Goal: Task Accomplishment & Management: Use online tool/utility

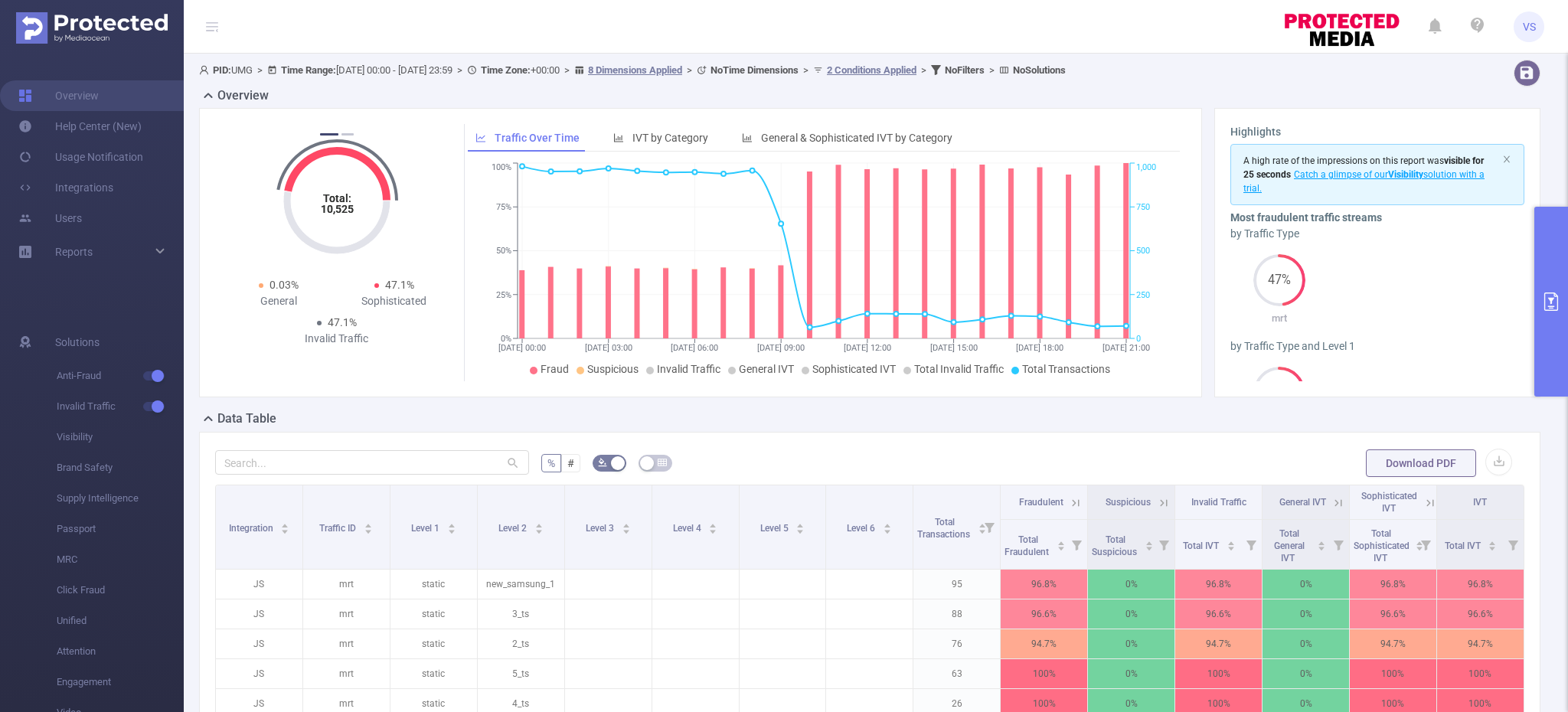
scroll to position [252, 0]
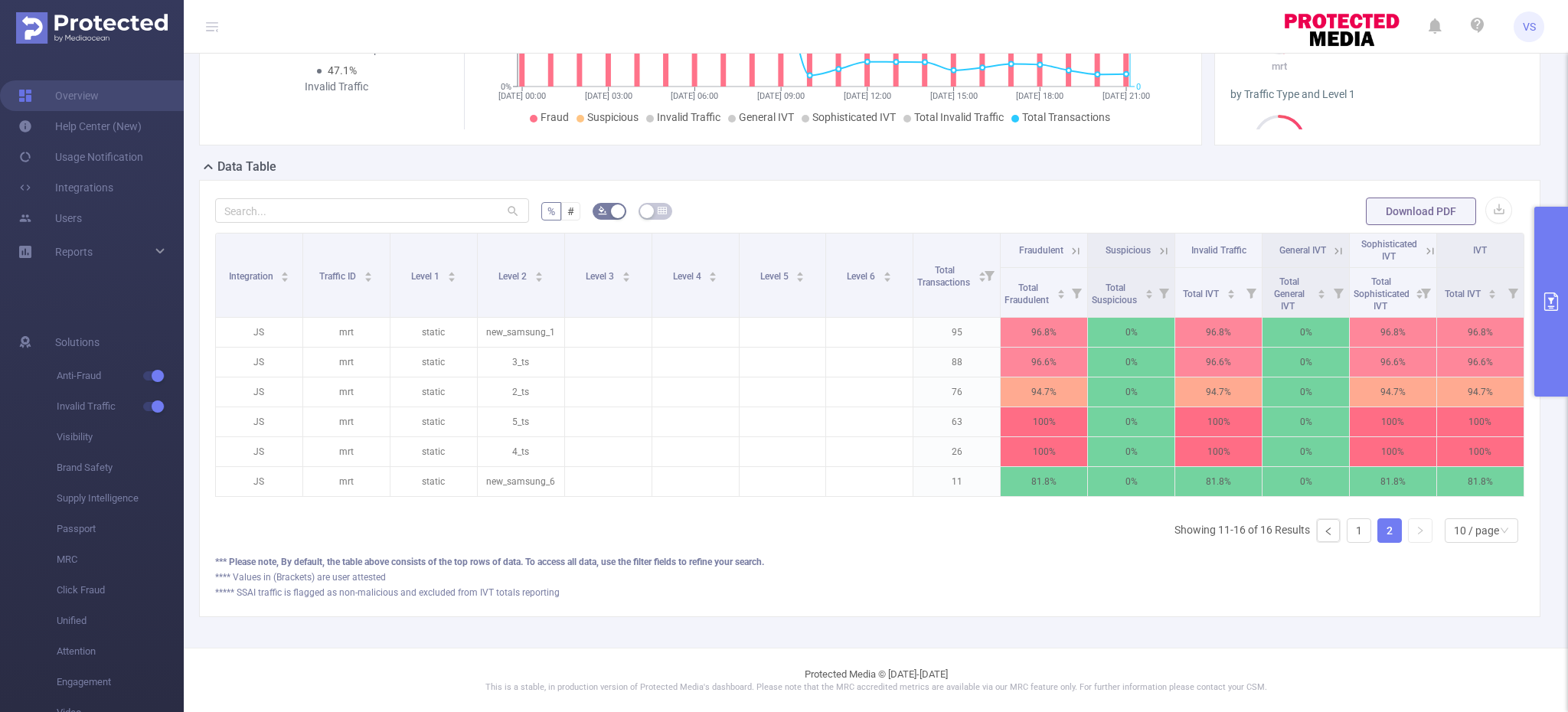
click at [1545, 370] on button "primary" at bounding box center [1551, 301] width 34 height 190
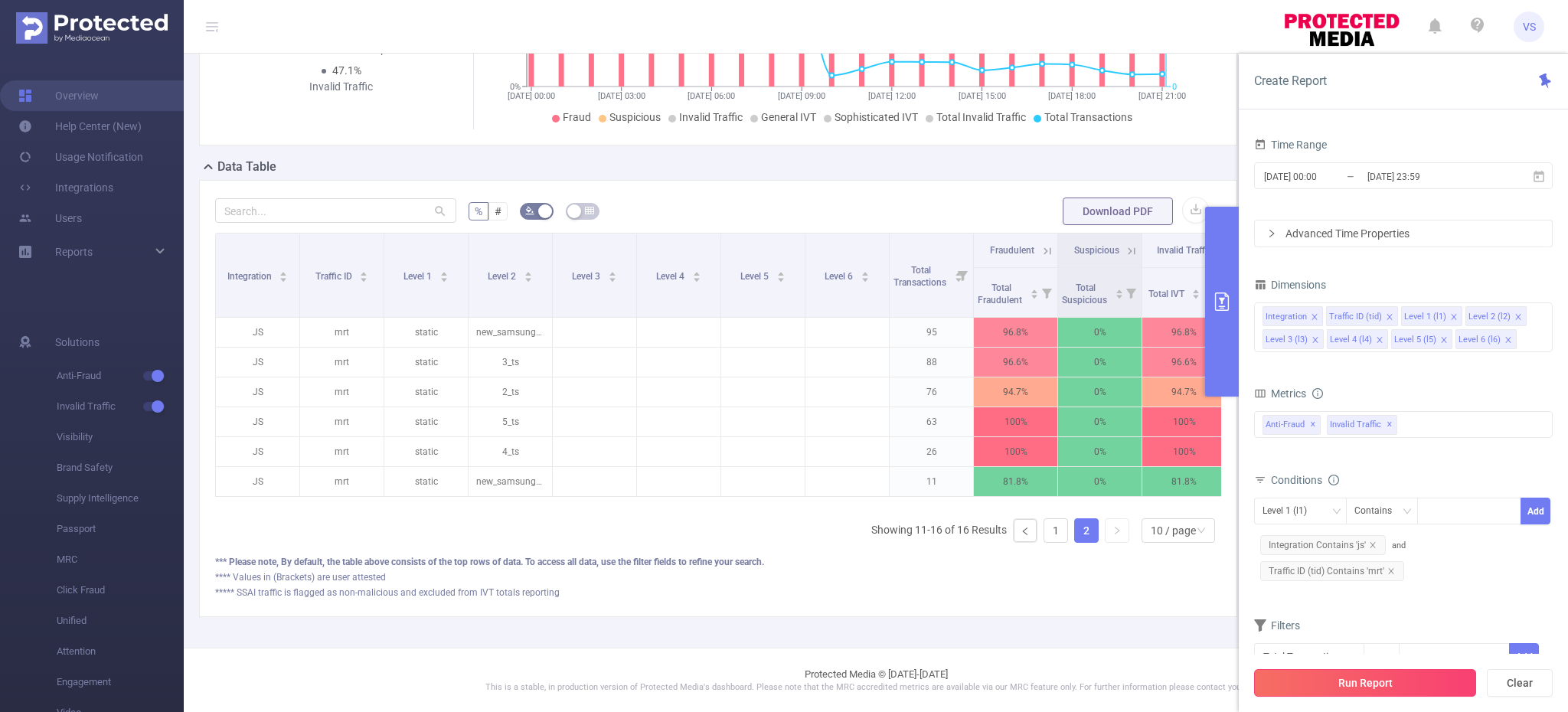
click at [1317, 688] on button "Run Report" at bounding box center [1366, 683] width 222 height 28
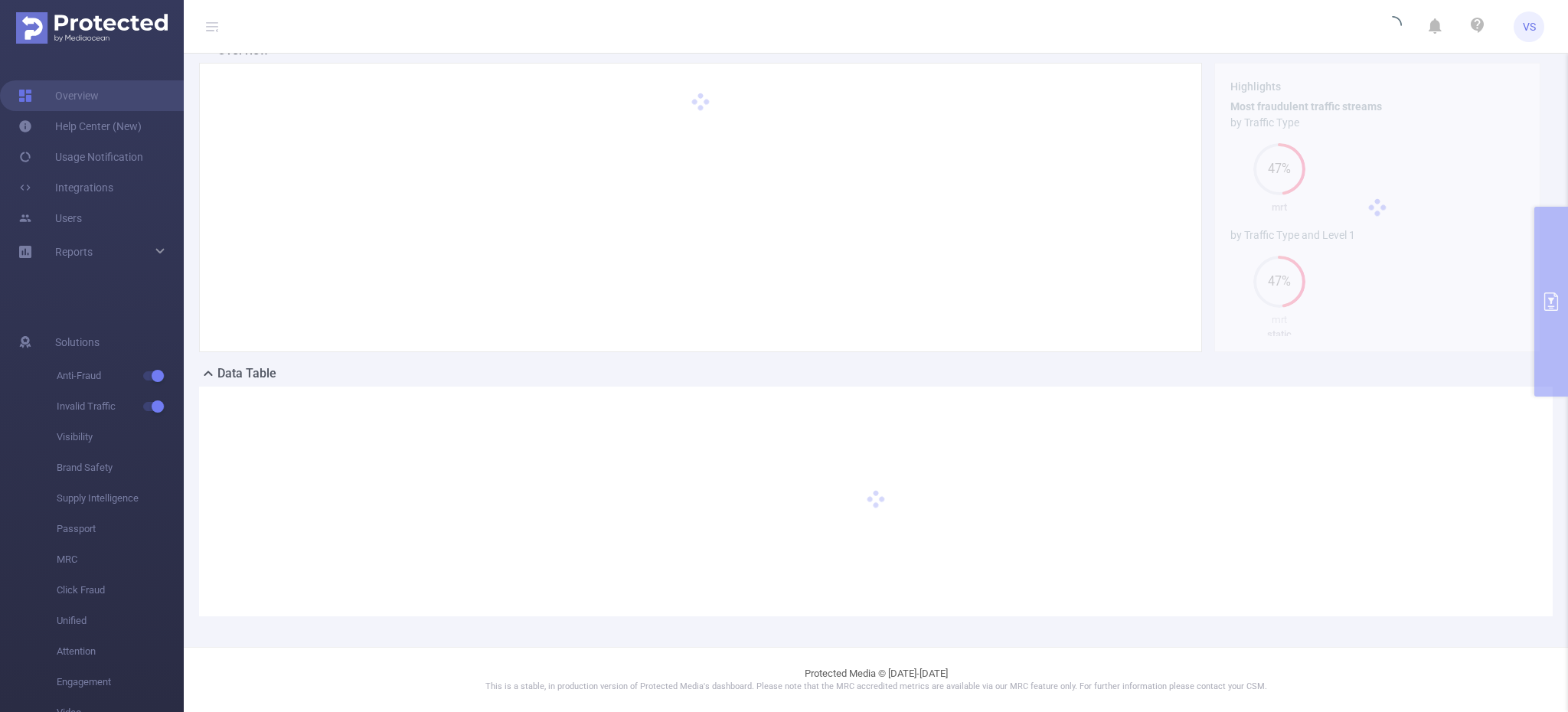
scroll to position [45, 0]
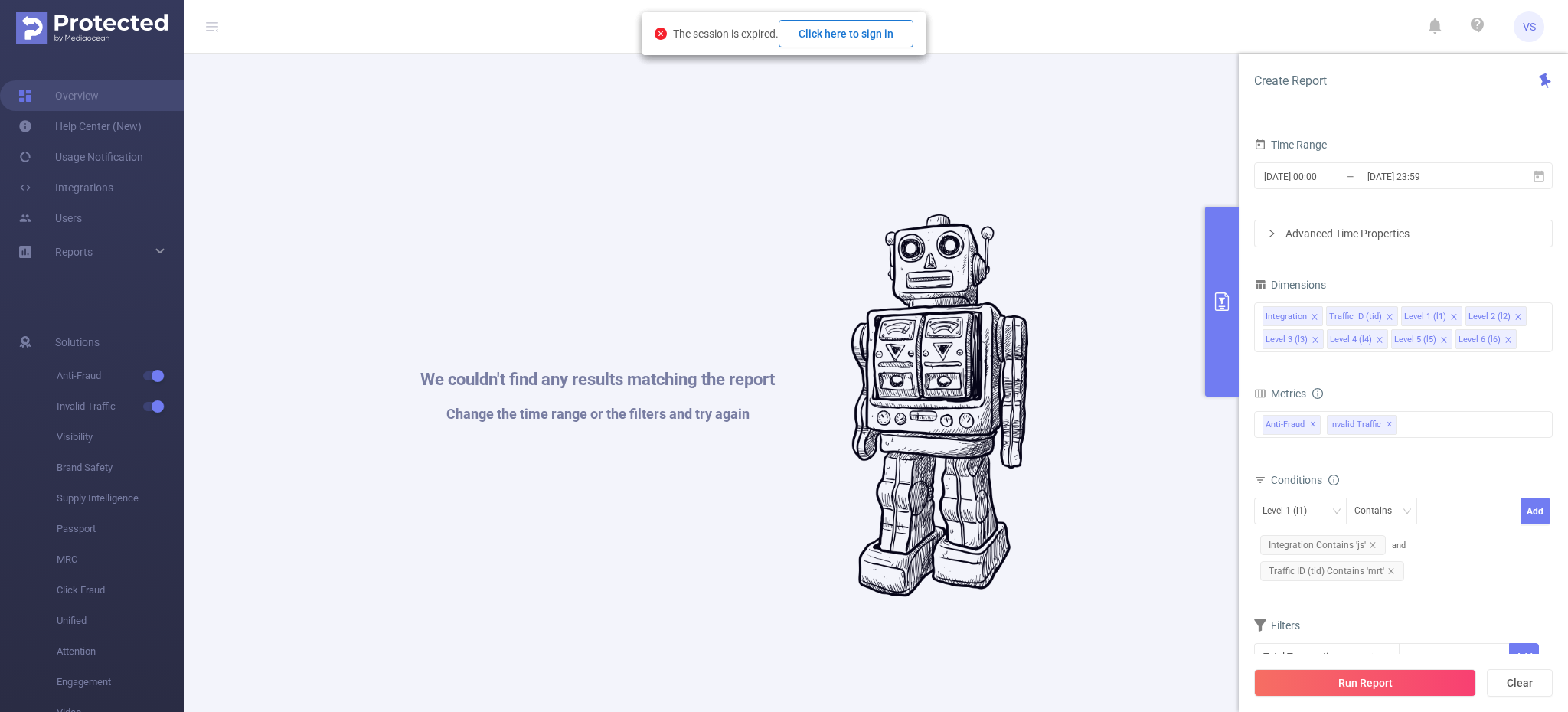
click at [823, 39] on button "Click here to sign in" at bounding box center [846, 34] width 135 height 28
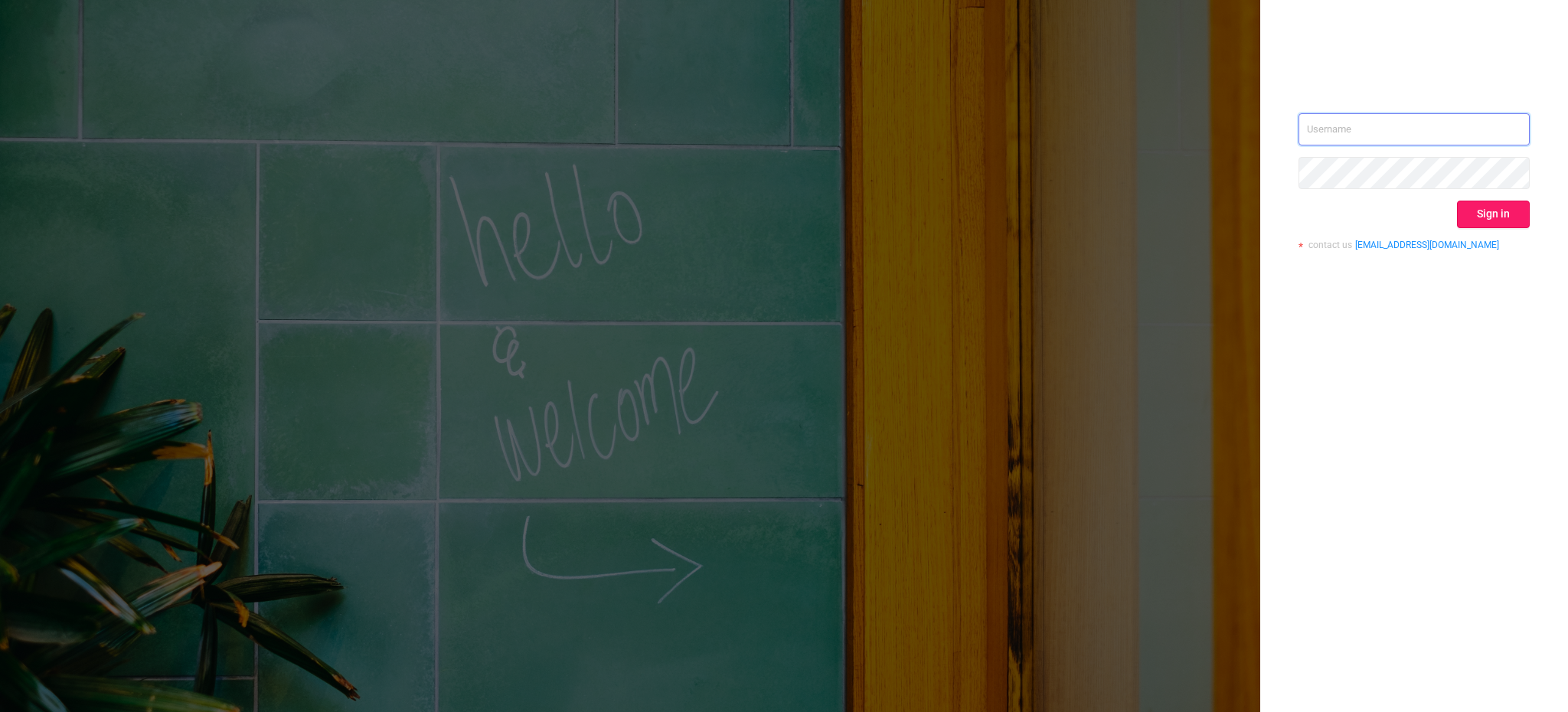
type input "vladilen.sitnikov@umg.team"
click at [1457, 205] on button "Sign in" at bounding box center [1493, 214] width 72 height 28
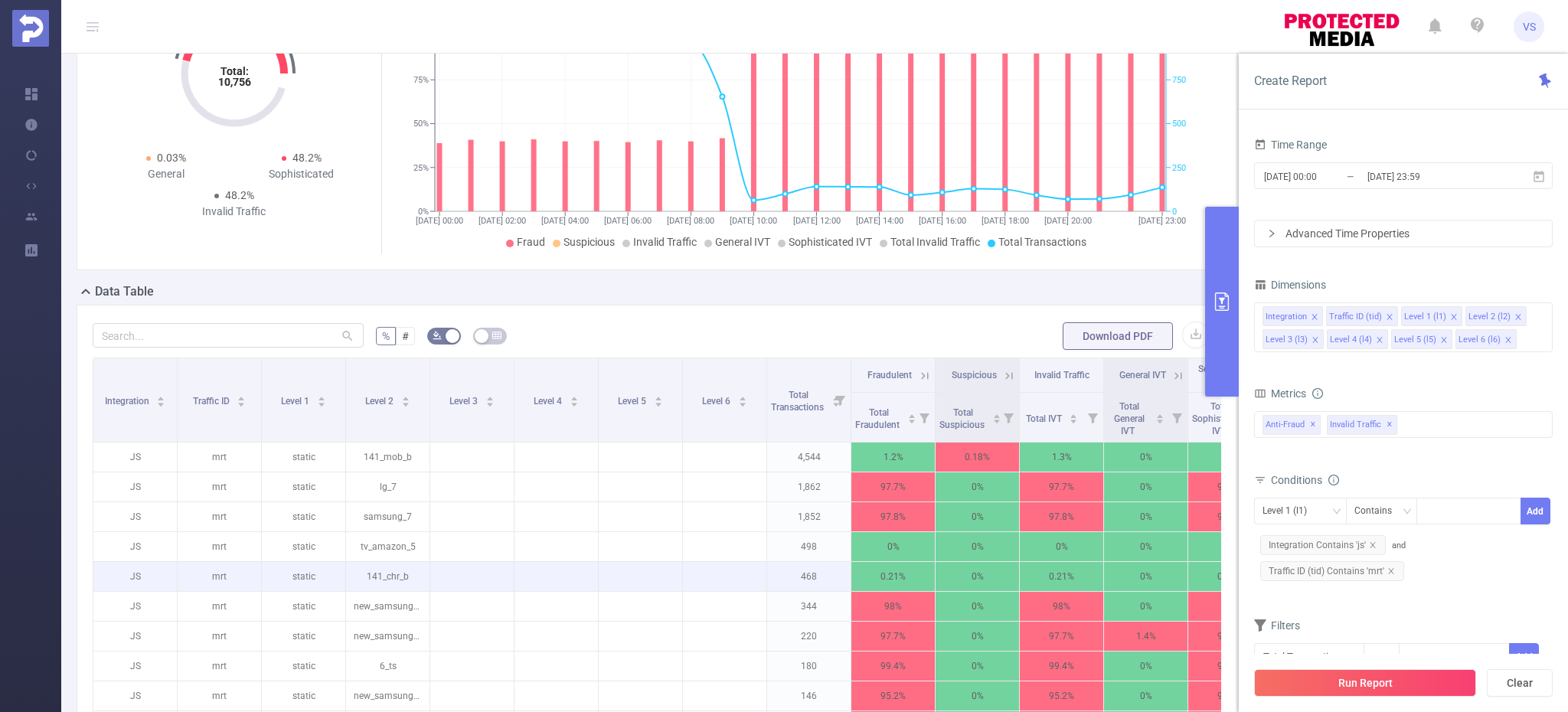
scroll to position [201, 0]
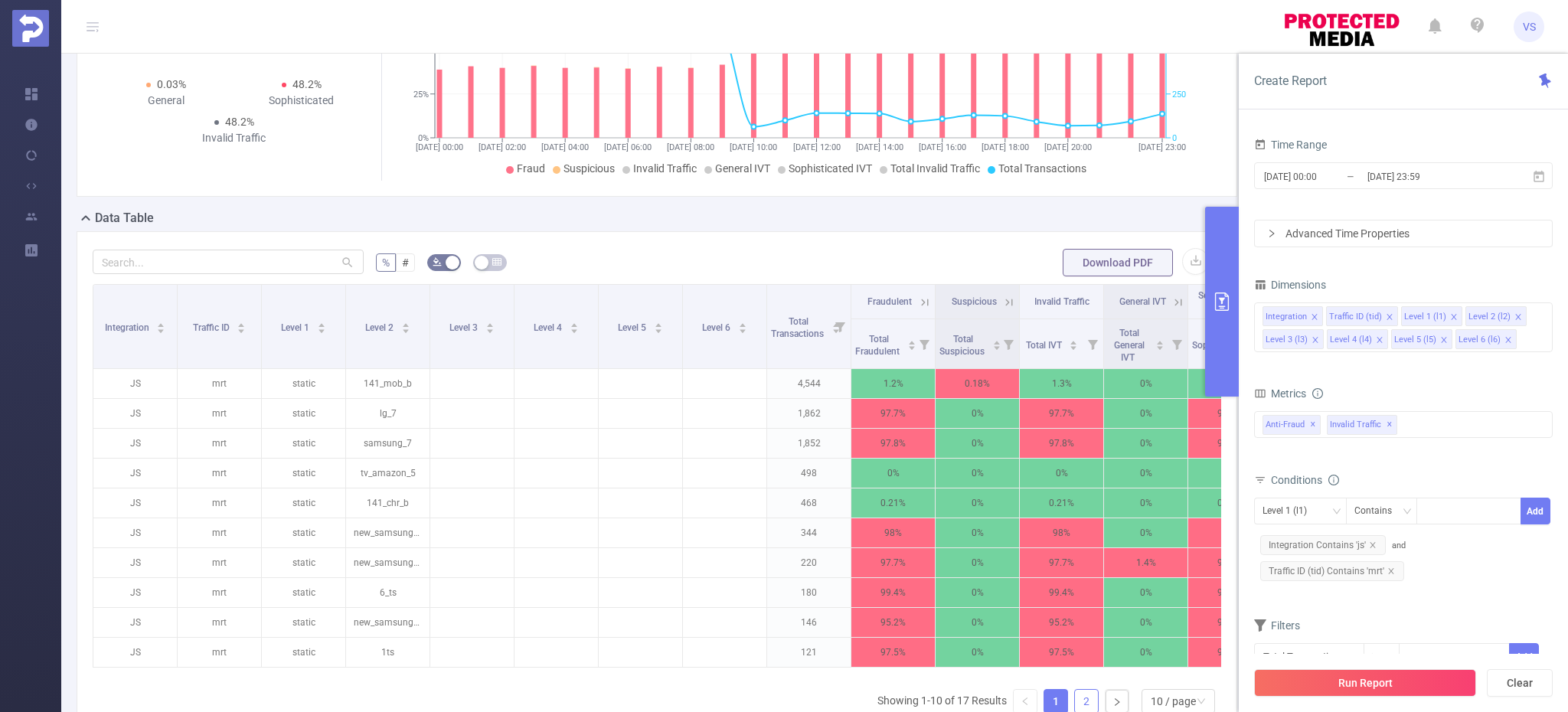
click at [1075, 700] on link "2" at bounding box center [1087, 701] width 23 height 23
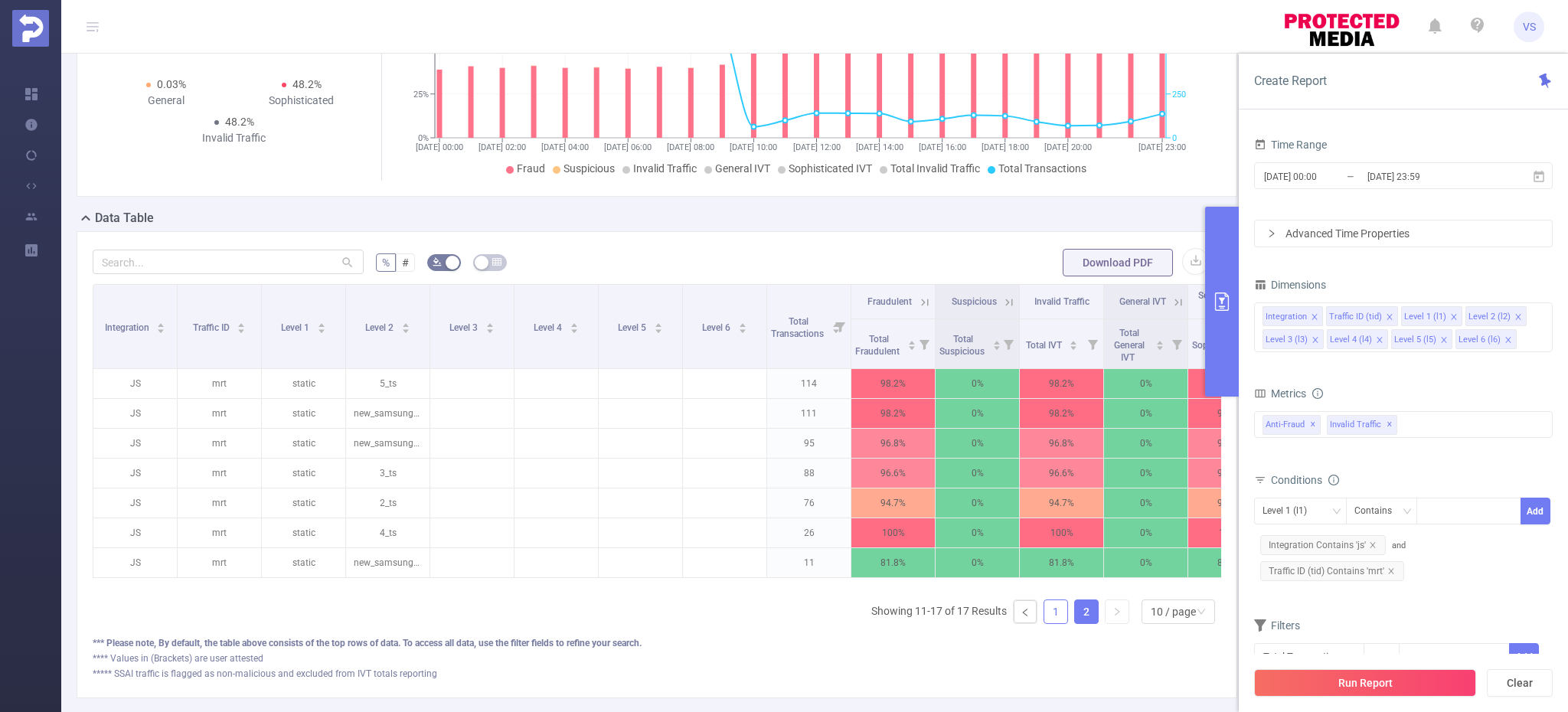
click at [1044, 607] on link "1" at bounding box center [1056, 611] width 23 height 23
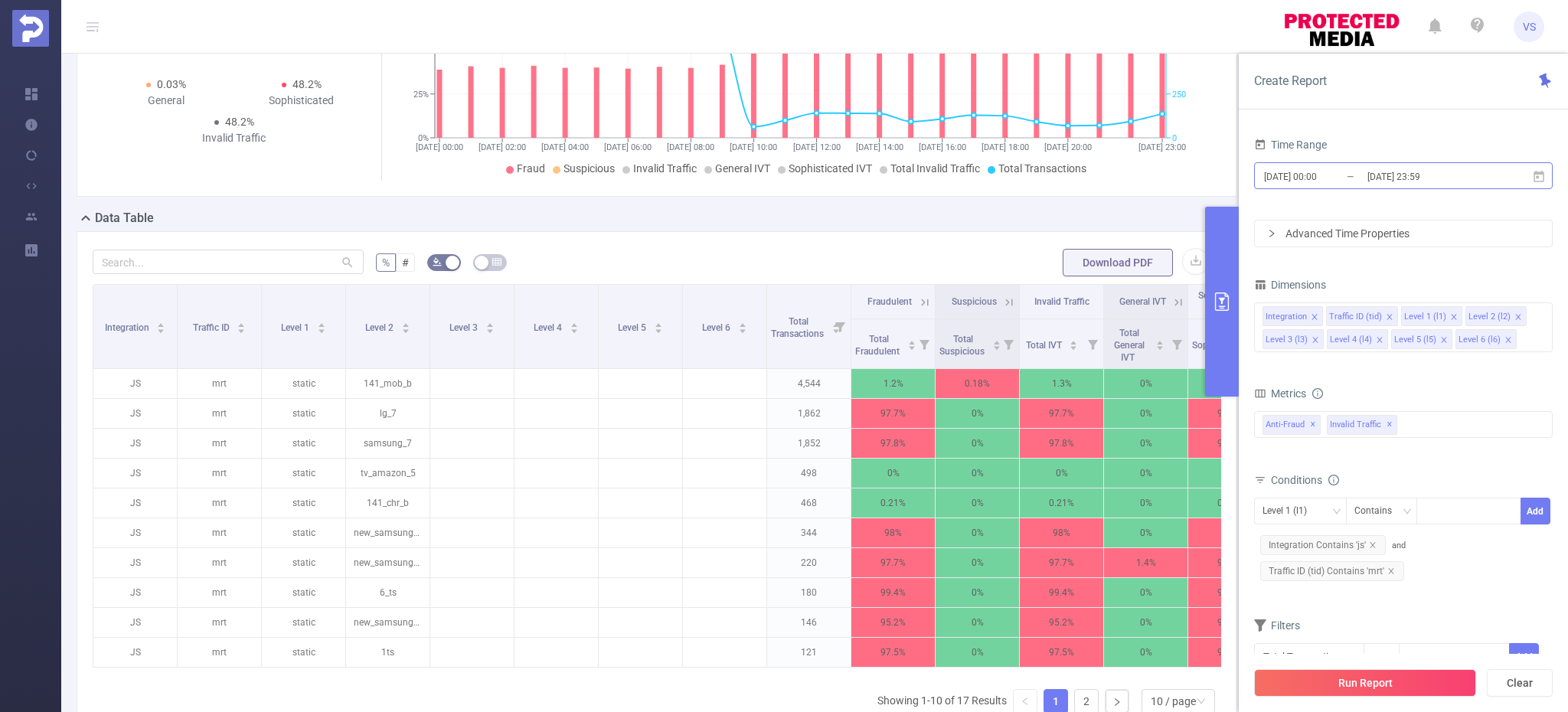
click at [1362, 173] on input "[DATE] 00:00" at bounding box center [1324, 176] width 124 height 21
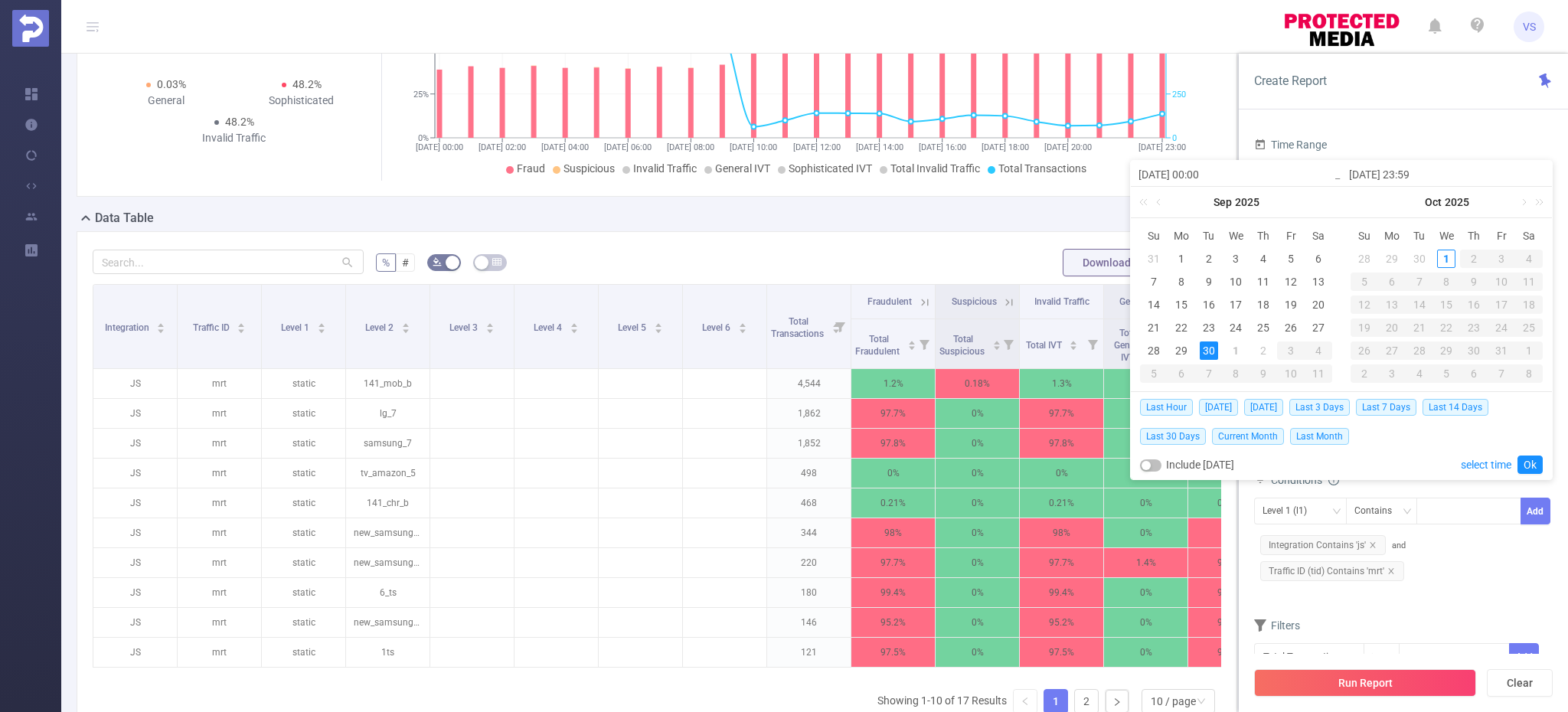
click at [1235, 350] on div "1" at bounding box center [1236, 350] width 18 height 18
click at [1224, 405] on span "Today" at bounding box center [1218, 407] width 39 height 17
type input "2025-10-01 00:00"
type input "2025-10-01 23:59"
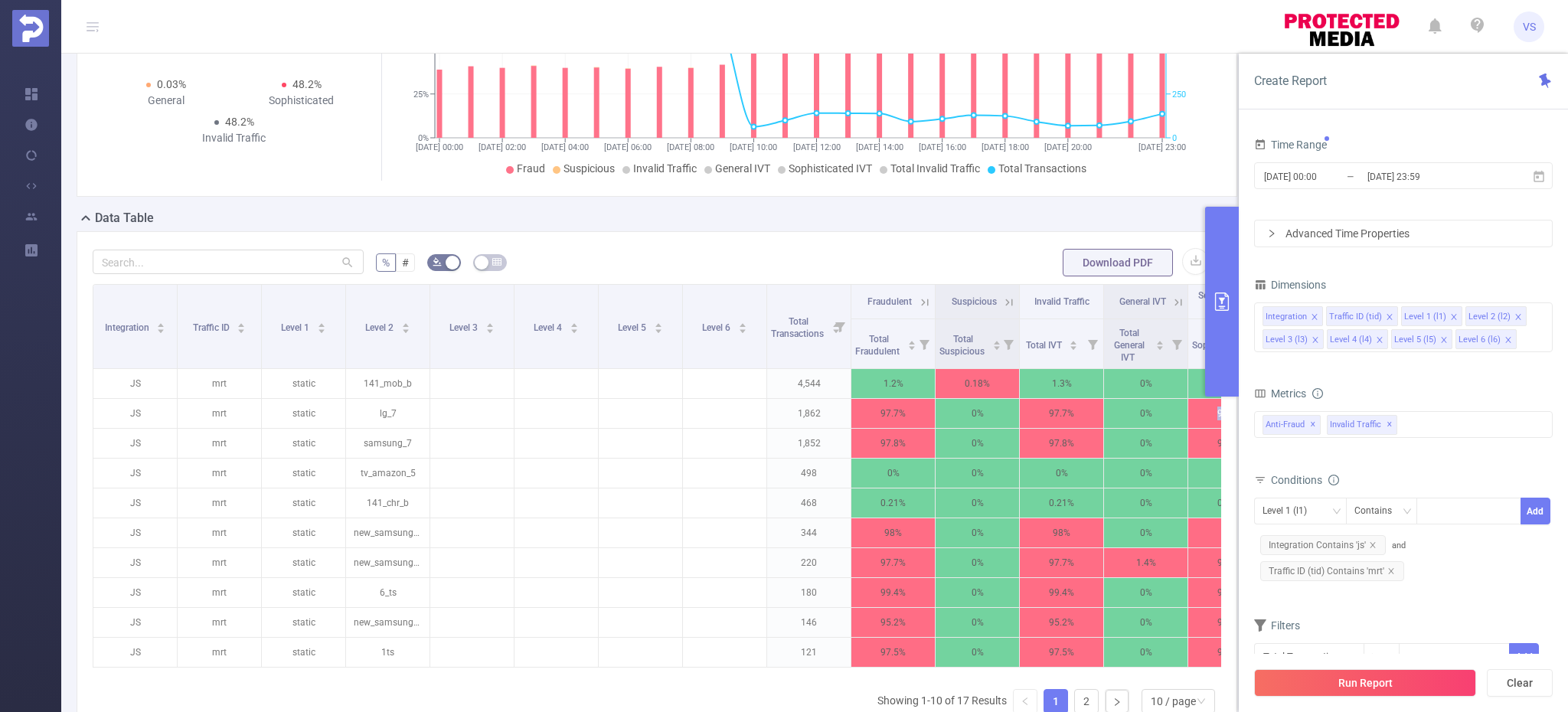
click at [1224, 405] on div "% # Download PDF Integration Traffic ID Level 1 Level 2 Level 3 Level 4 Level 5…" at bounding box center [657, 510] width 1161 height 557
click at [1326, 672] on button "Run Report" at bounding box center [1366, 683] width 222 height 28
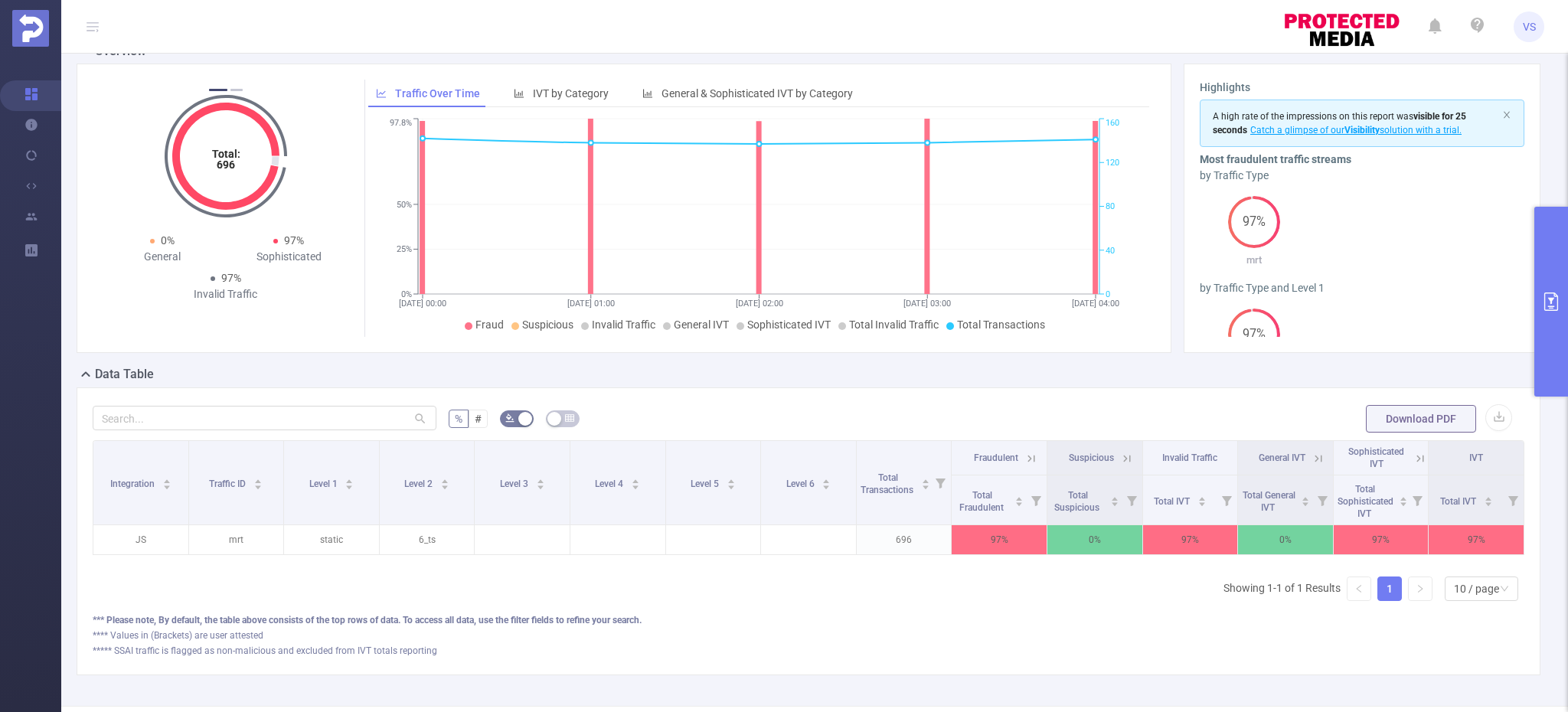
click at [1415, 459] on icon at bounding box center [1421, 459] width 14 height 14
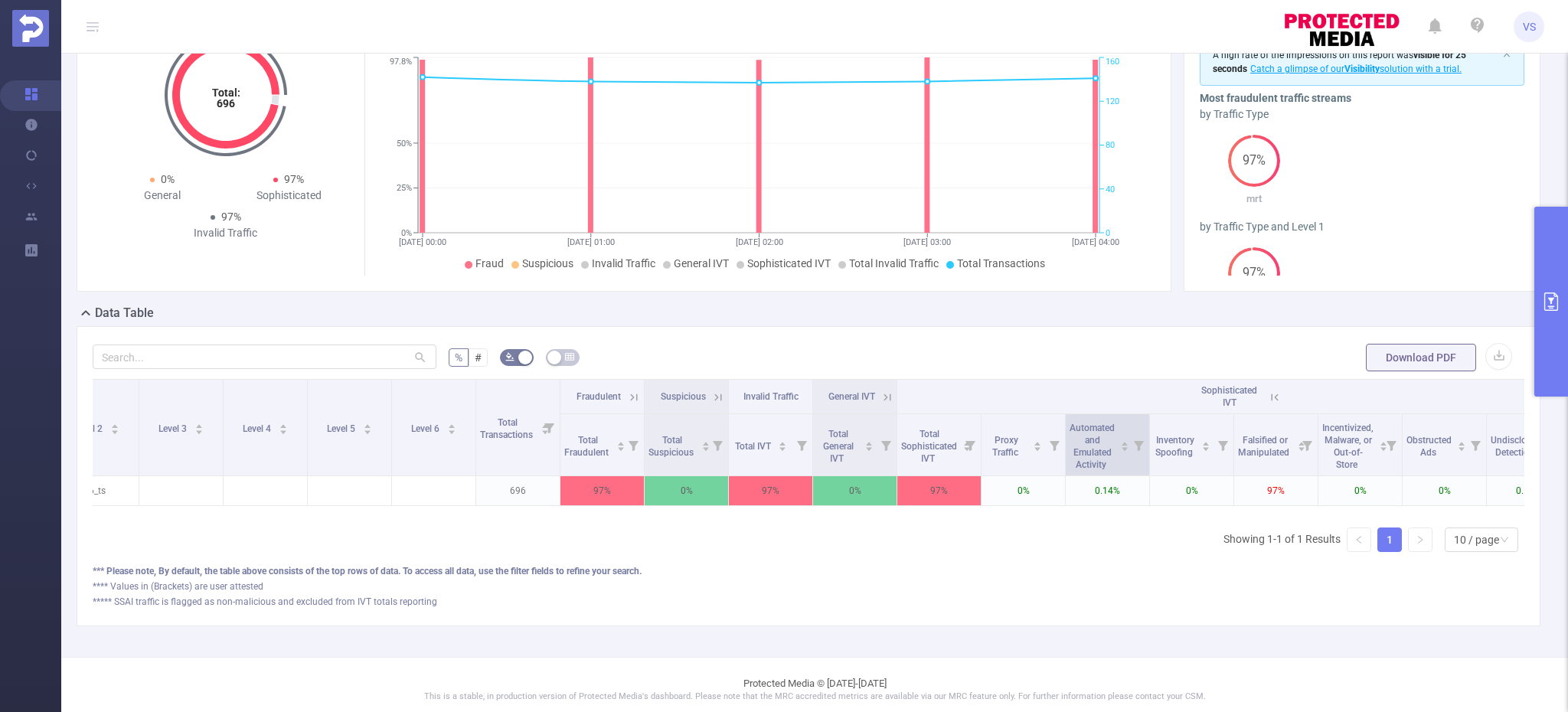
scroll to position [0, 303]
